Goal: Find specific page/section: Find specific page/section

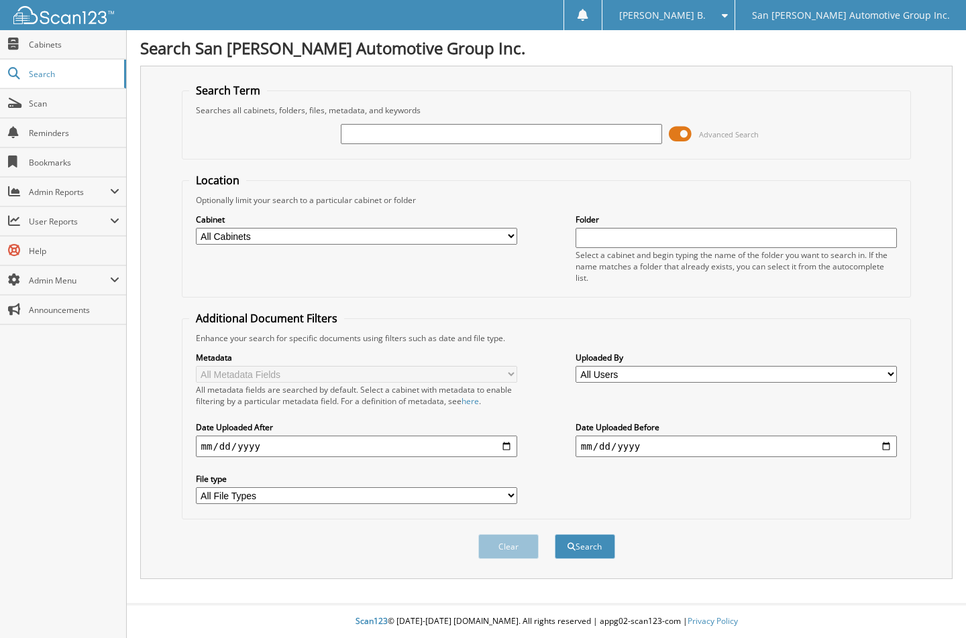
click at [485, 143] on input "text" at bounding box center [502, 134] width 322 height 20
click at [486, 137] on input "text" at bounding box center [502, 134] width 322 height 20
type input "226135"
click at [555, 534] on button "Search" at bounding box center [585, 546] width 60 height 25
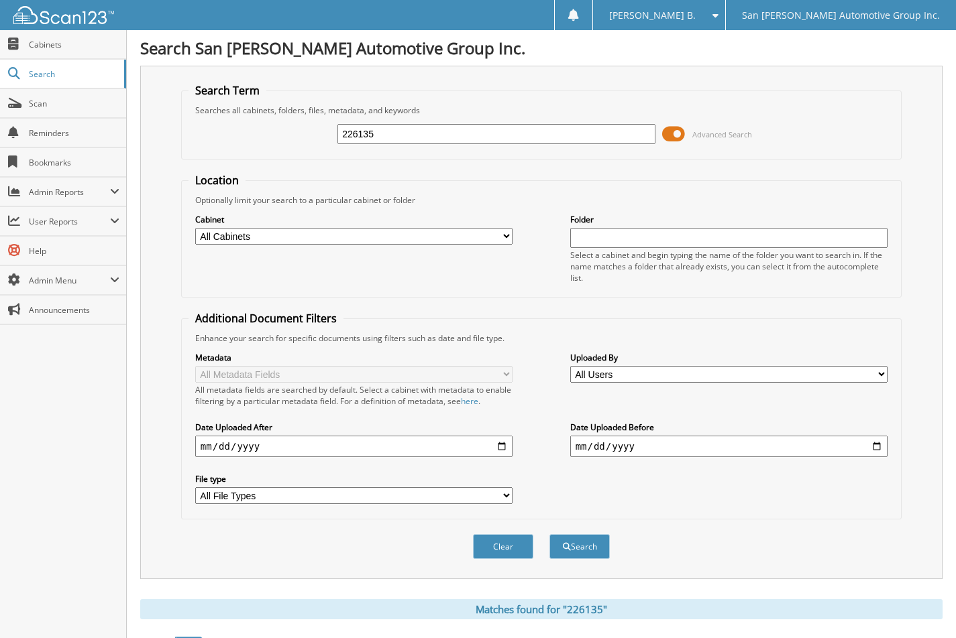
scroll to position [469, 0]
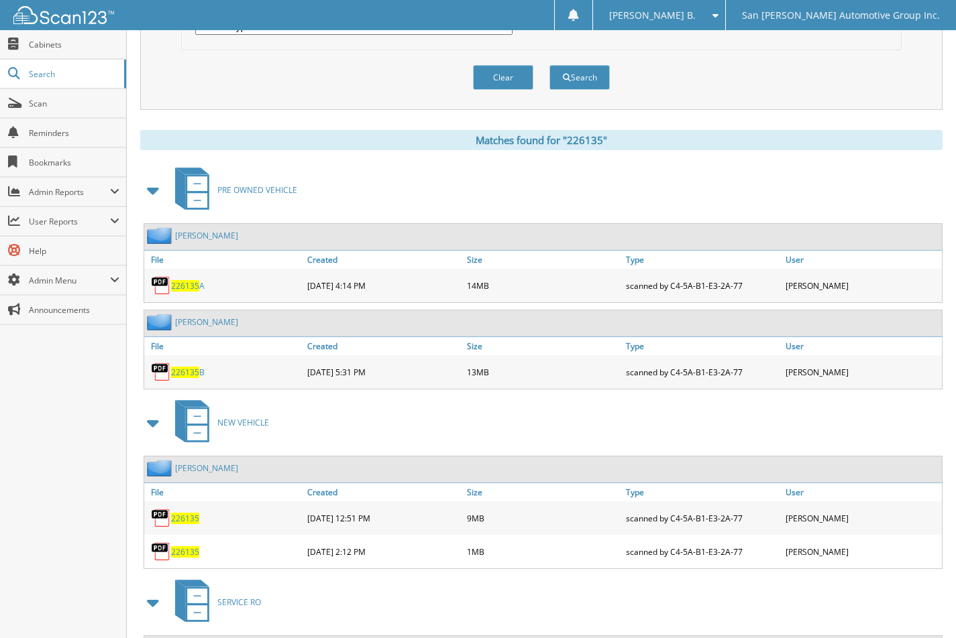
click at [183, 517] on span "226135" at bounding box center [185, 518] width 28 height 11
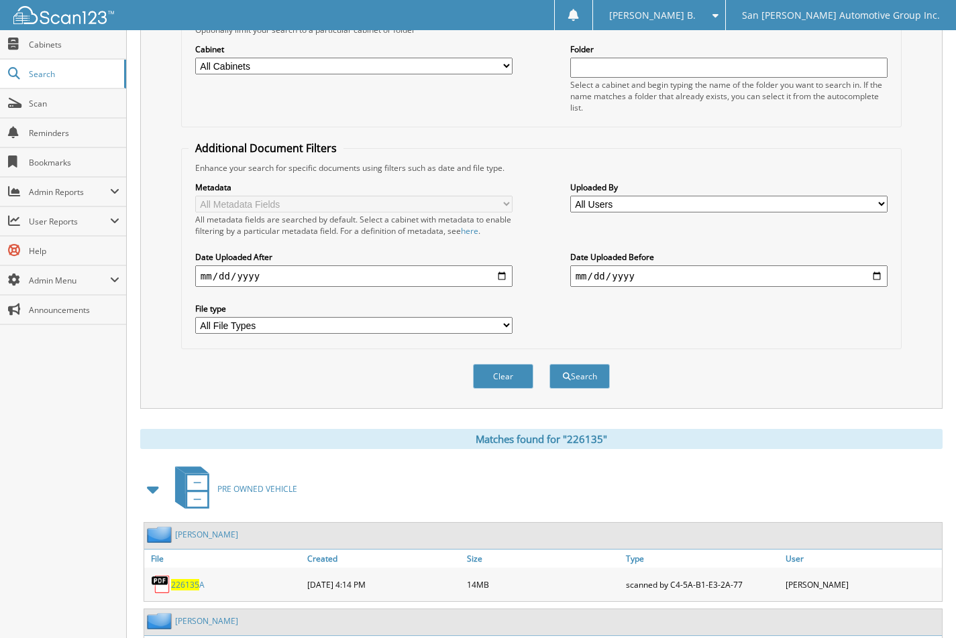
scroll to position [66, 0]
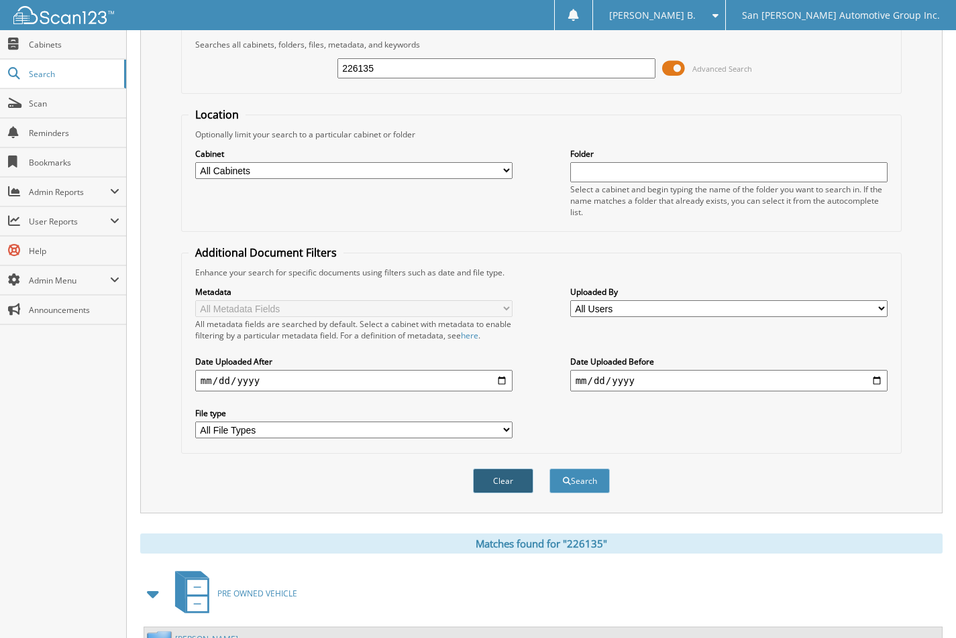
click at [476, 484] on button "Clear" at bounding box center [503, 481] width 60 height 25
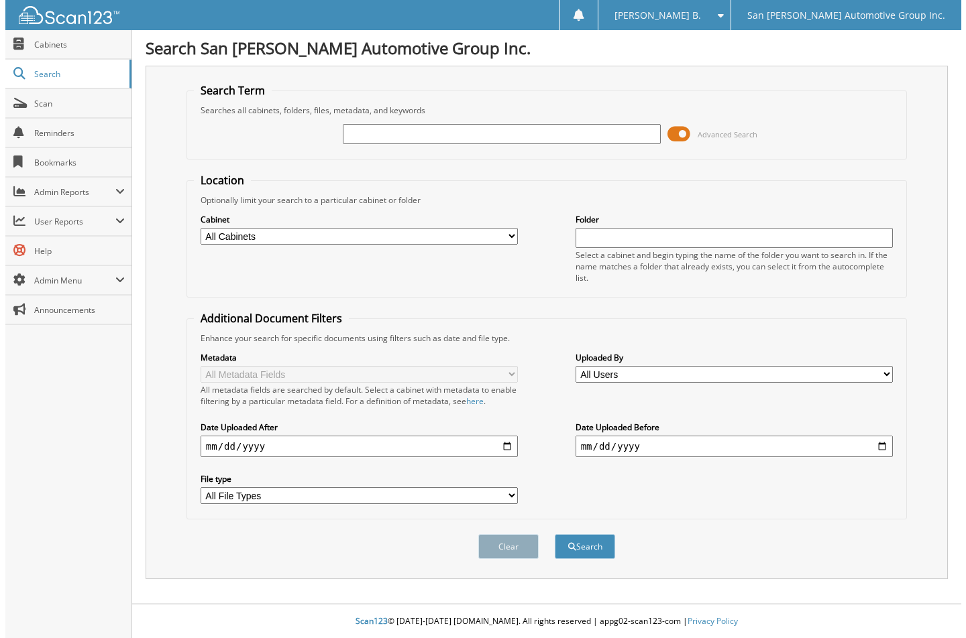
scroll to position [0, 0]
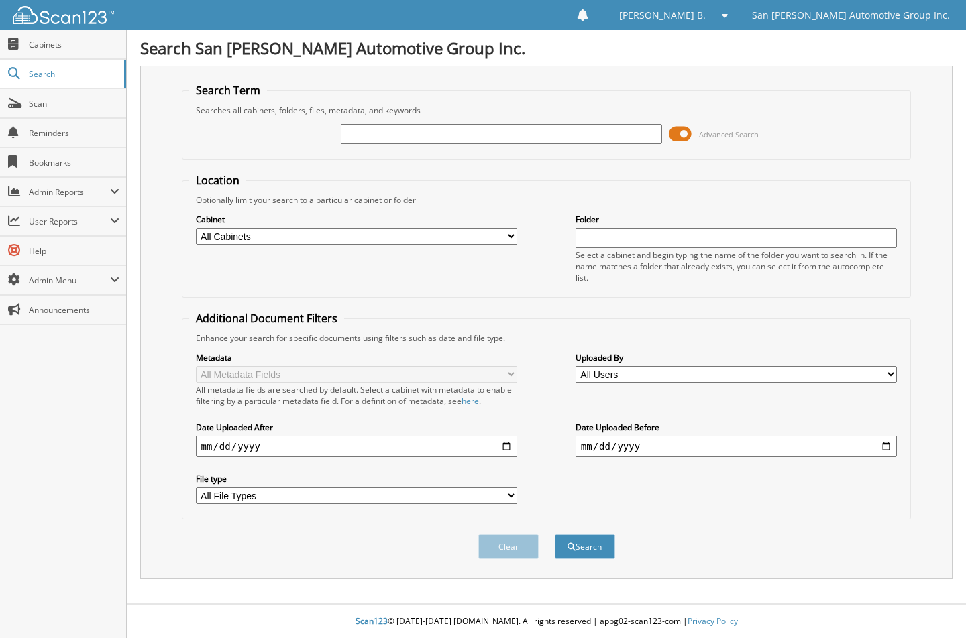
click at [563, 131] on input "text" at bounding box center [502, 134] width 322 height 20
type input "5039019"
click at [555, 534] on button "Search" at bounding box center [585, 546] width 60 height 25
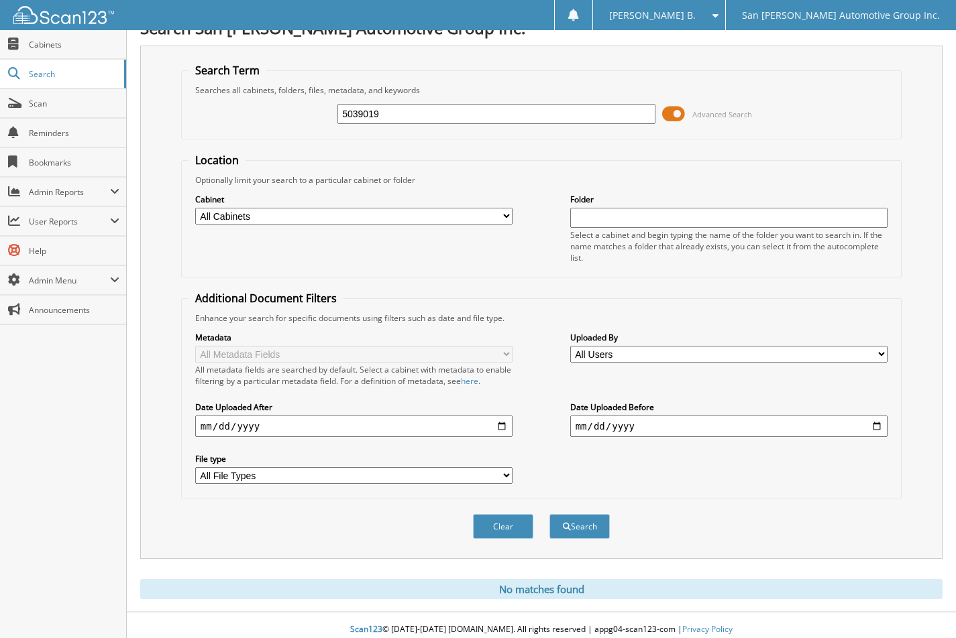
scroll to position [29, 0]
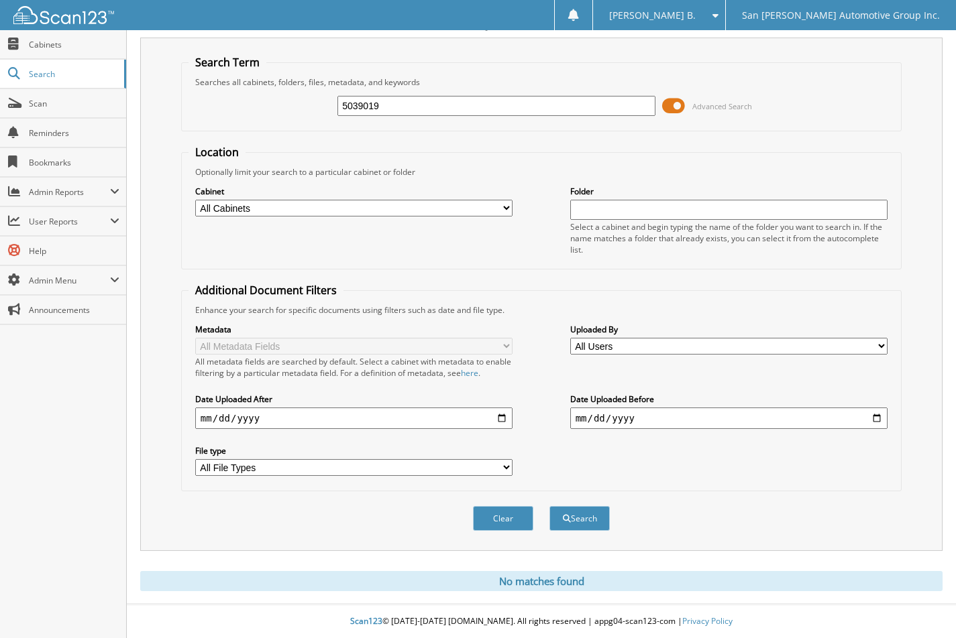
click at [462, 91] on div "5039019 Advanced Search" at bounding box center [540, 106] width 705 height 36
click at [460, 98] on input "5039019" at bounding box center [496, 106] width 318 height 20
type input "5039020"
click at [549, 506] on button "Search" at bounding box center [579, 518] width 60 height 25
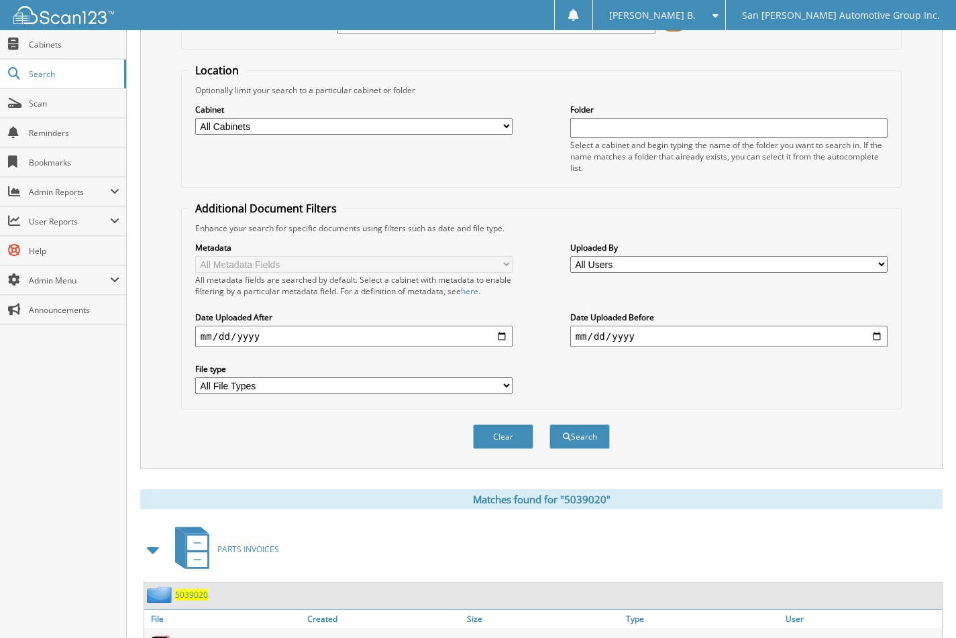
scroll to position [175, 0]
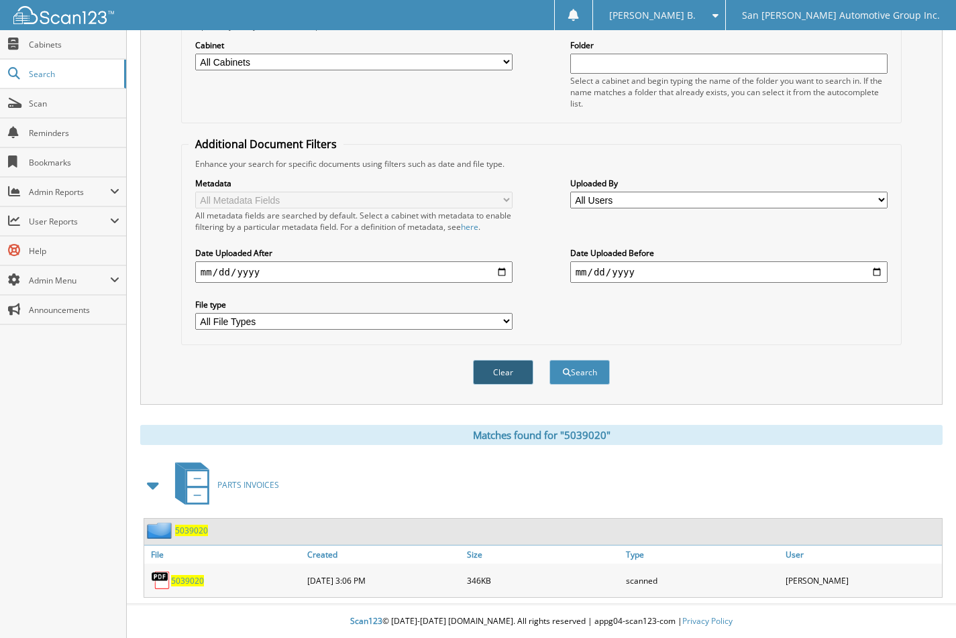
click at [514, 380] on button "Clear" at bounding box center [503, 372] width 60 height 25
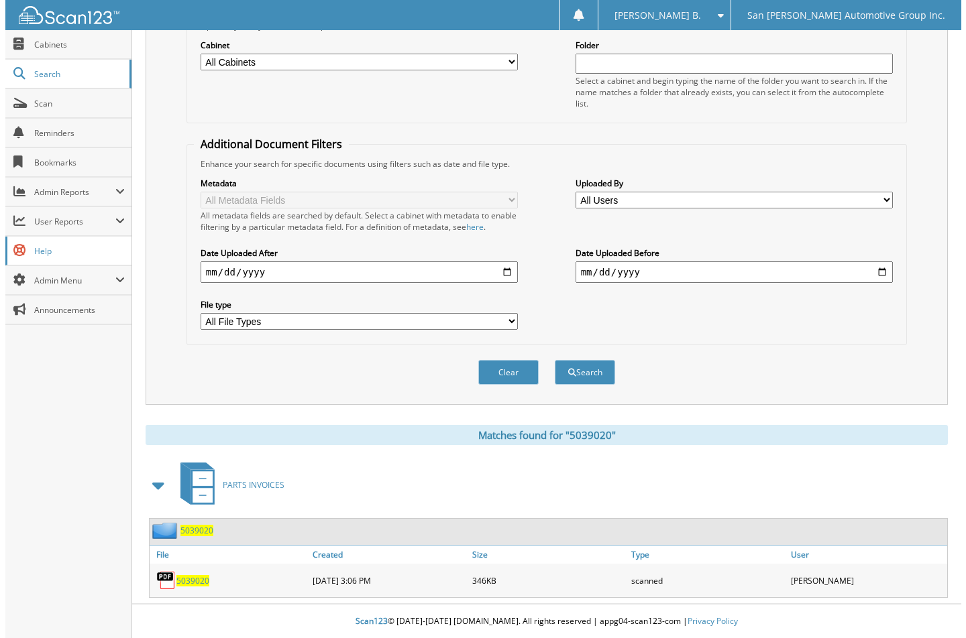
scroll to position [0, 0]
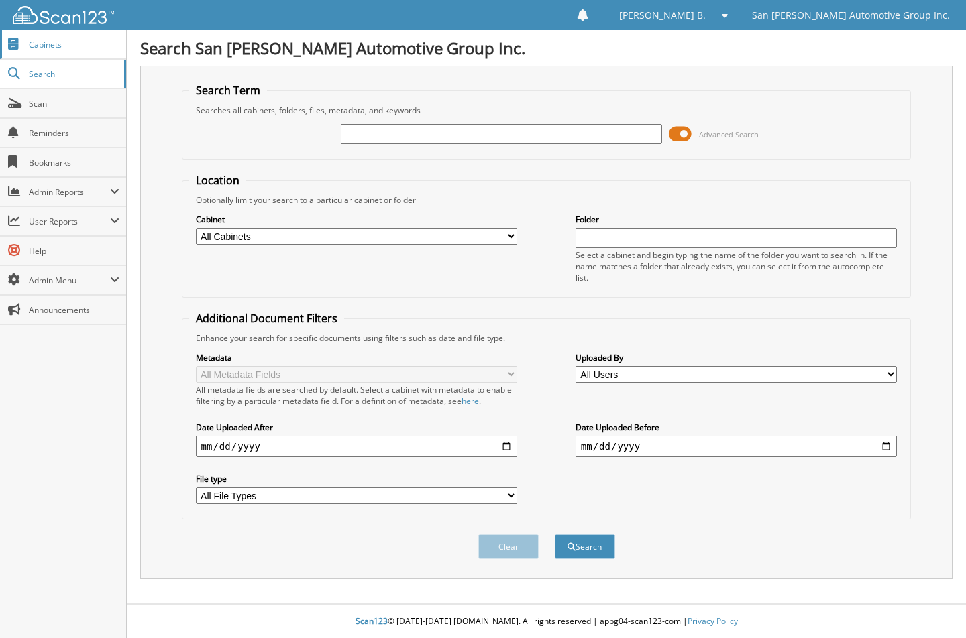
click at [44, 44] on span "Cabinets" at bounding box center [74, 44] width 91 height 11
